Goal: Task Accomplishment & Management: Manage account settings

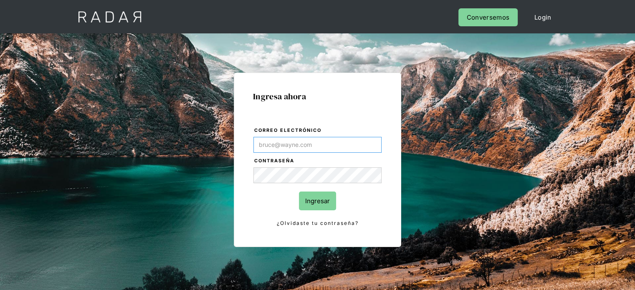
type input "[PERSON_NAME][EMAIL_ADDRESS][PERSON_NAME][DOMAIN_NAME]"
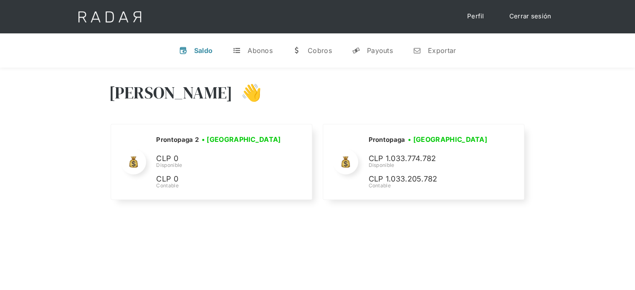
click at [351, 211] on div "[PERSON_NAME] 👋 Cargando tus cuentas... Nombre de la empresa • [GEOGRAPHIC_DATA…" at bounding box center [317, 142] width 635 height 149
click at [185, 224] on div "Hola José 👋 Cargando tus cuentas... Nombre de la empresa • Conectada • Desconec…" at bounding box center [317, 213] width 635 height 290
click at [310, 261] on div "Hola José 👋 Cargando tus cuentas... Nombre de la empresa • Conectada • Desconec…" at bounding box center [317, 213] width 635 height 290
